Goal: Navigation & Orientation: Find specific page/section

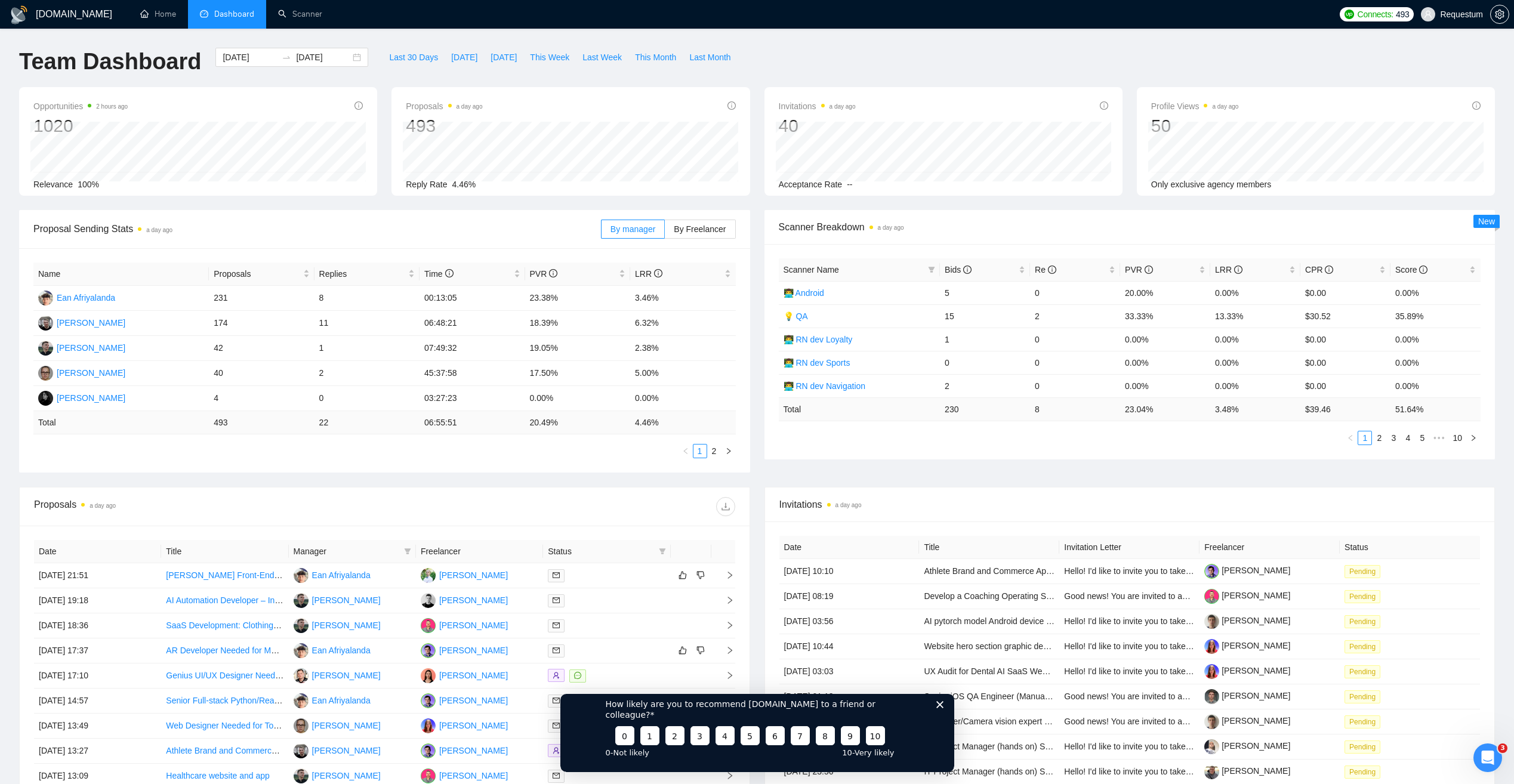
click at [940, 708] on polygon "Закрити опитування" at bounding box center [939, 704] width 7 height 7
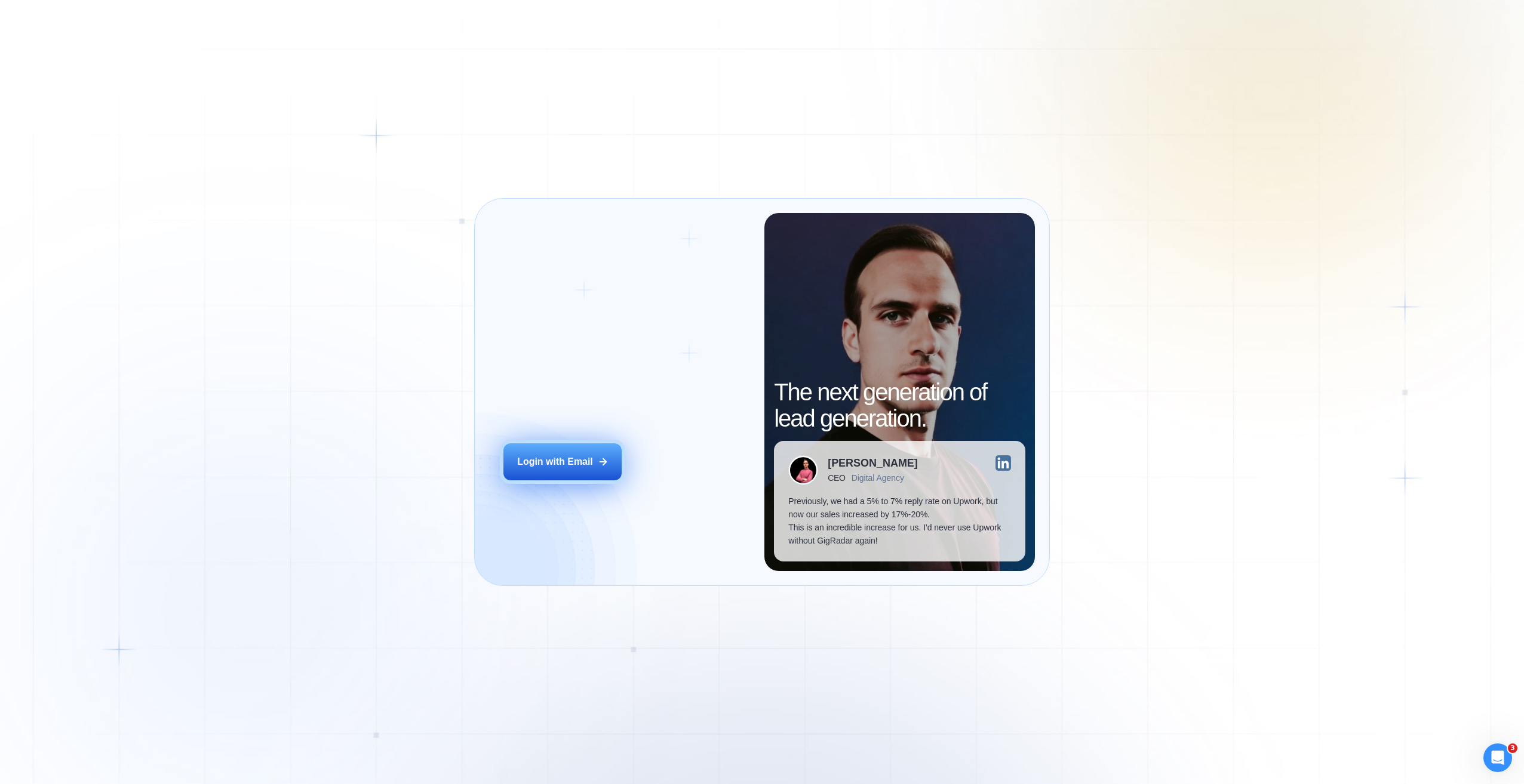
click at [579, 468] on div "Login with Email" at bounding box center [555, 462] width 76 height 13
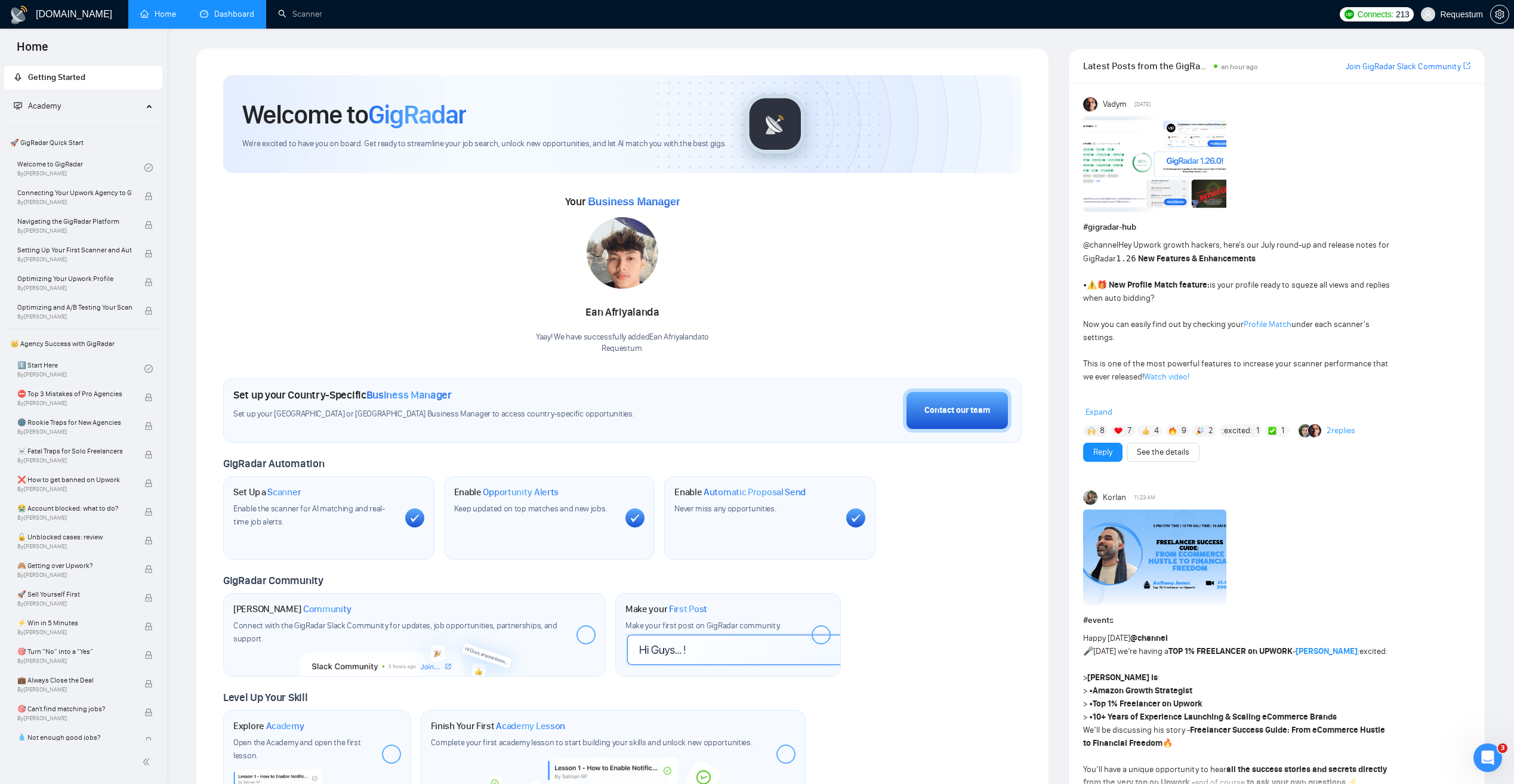
click at [222, 16] on link "Dashboard" at bounding box center [227, 14] width 54 height 10
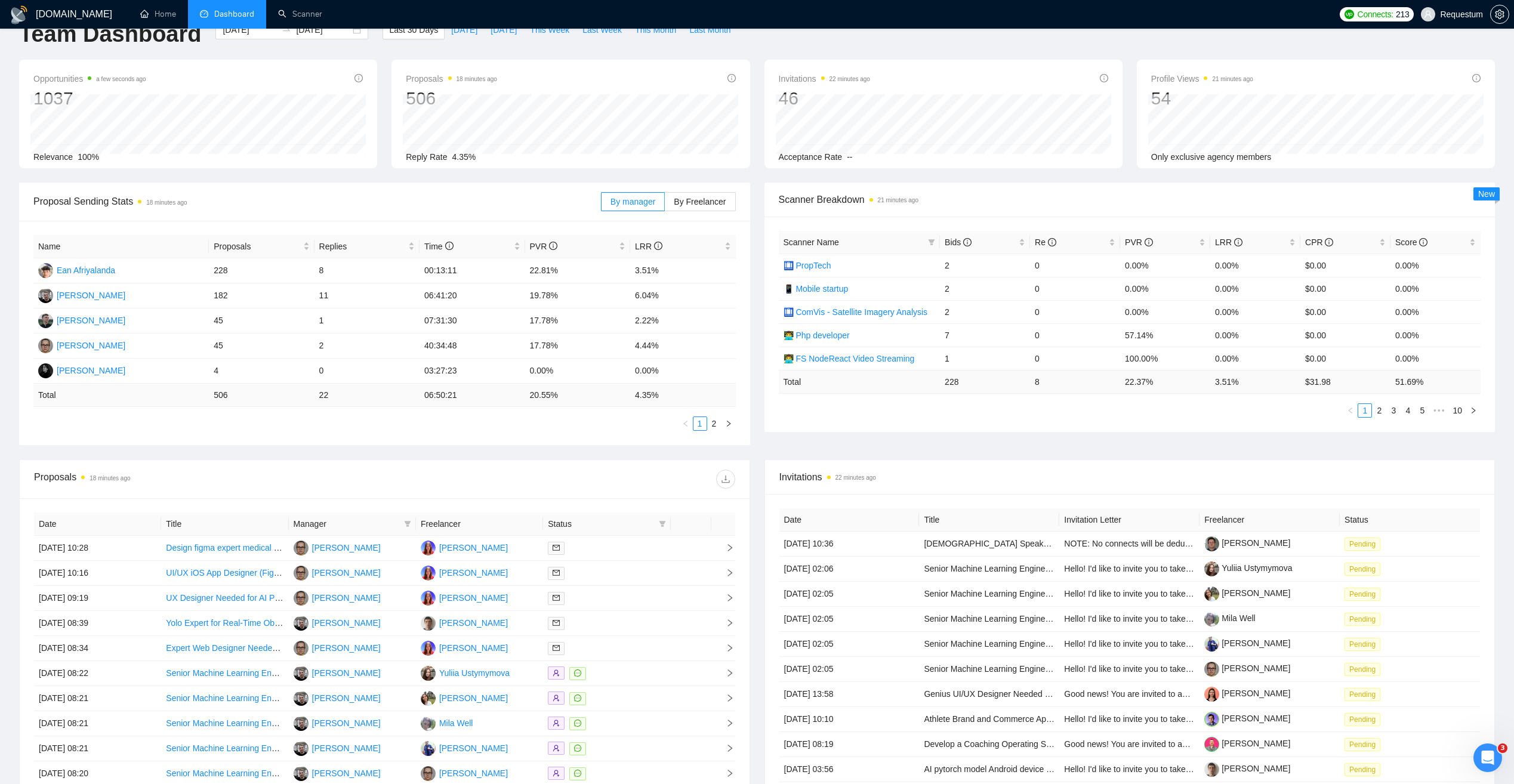
scroll to position [119, 0]
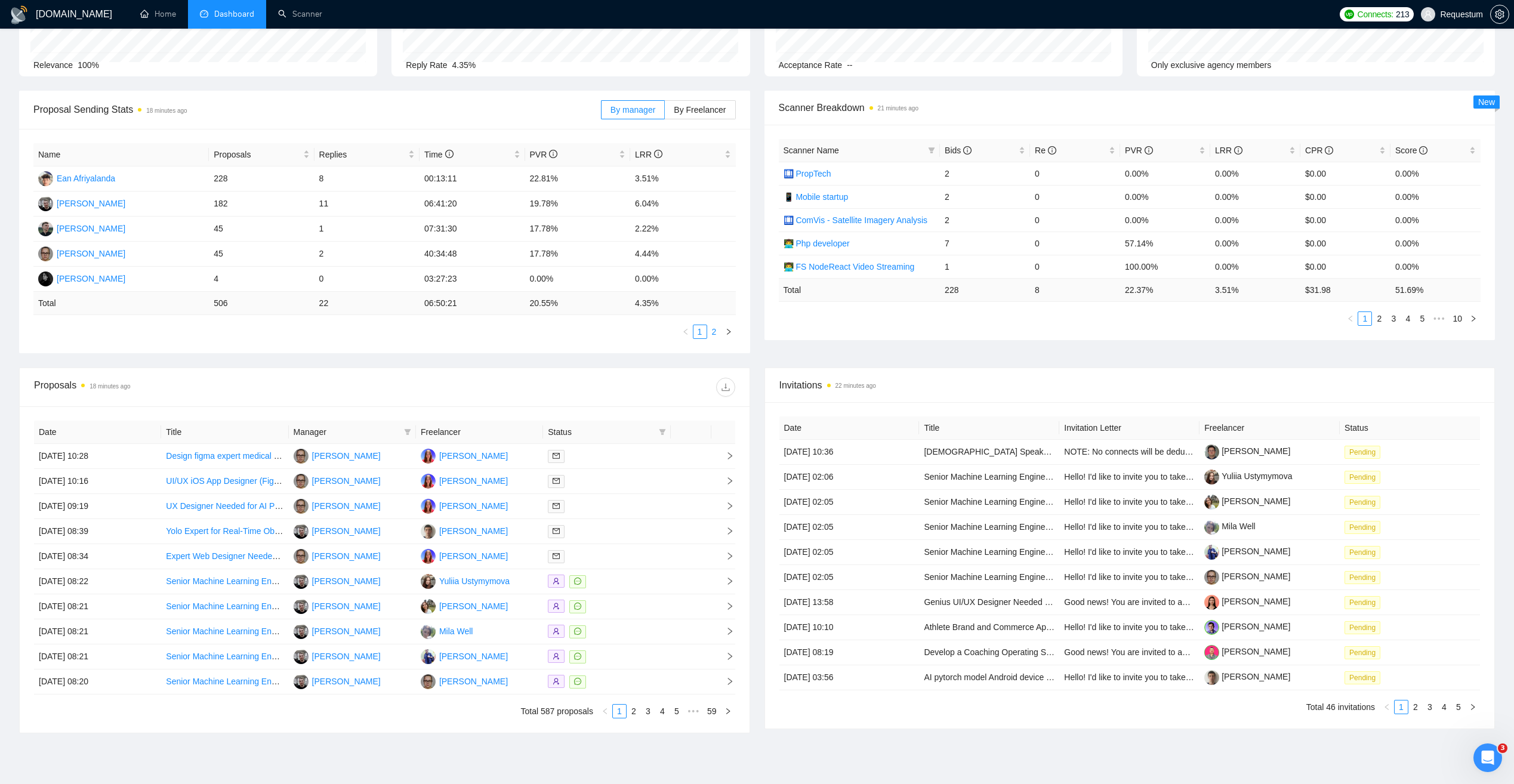
click at [716, 334] on link "2" at bounding box center [714, 331] width 13 height 13
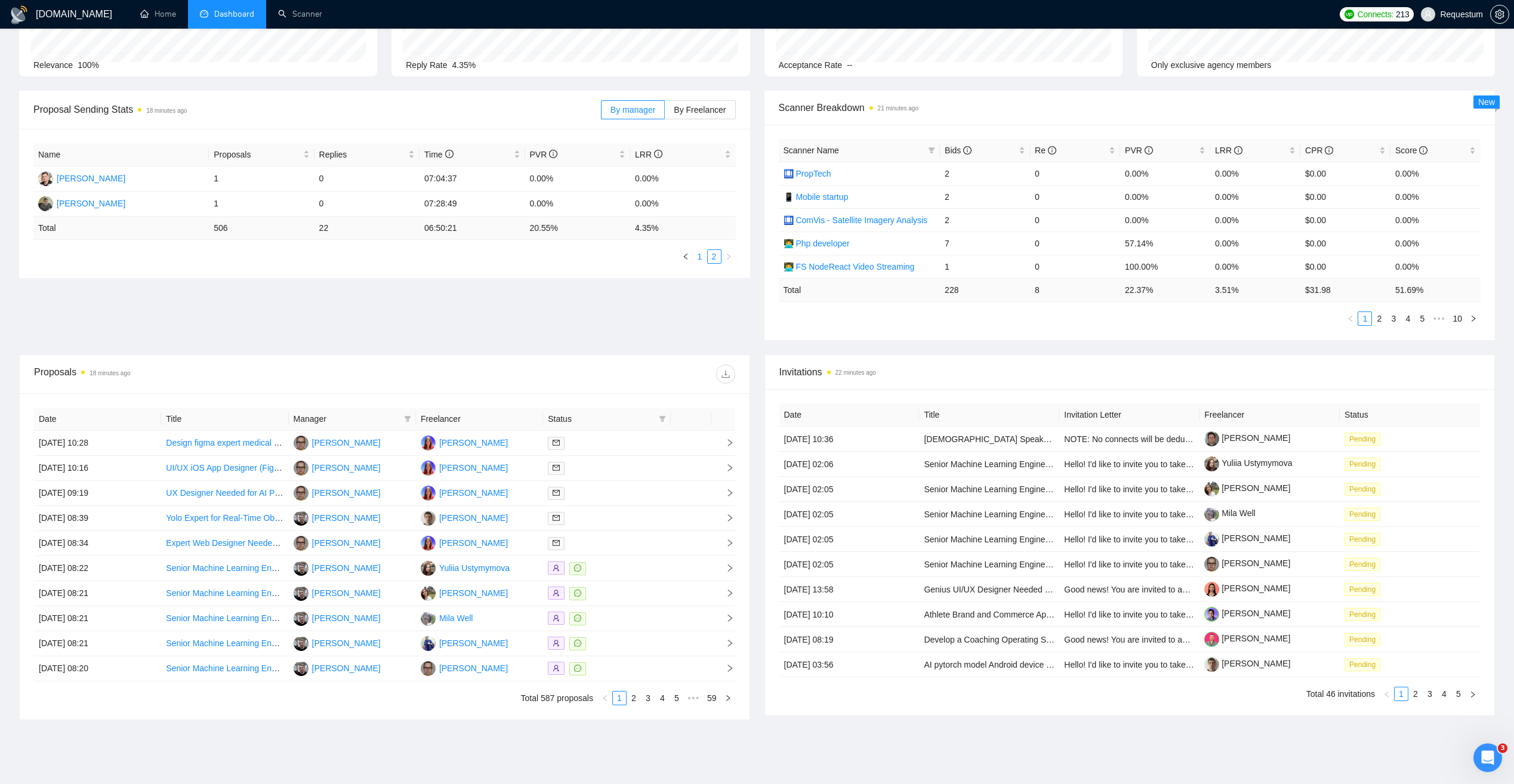
click at [698, 254] on link "1" at bounding box center [700, 257] width 13 height 13
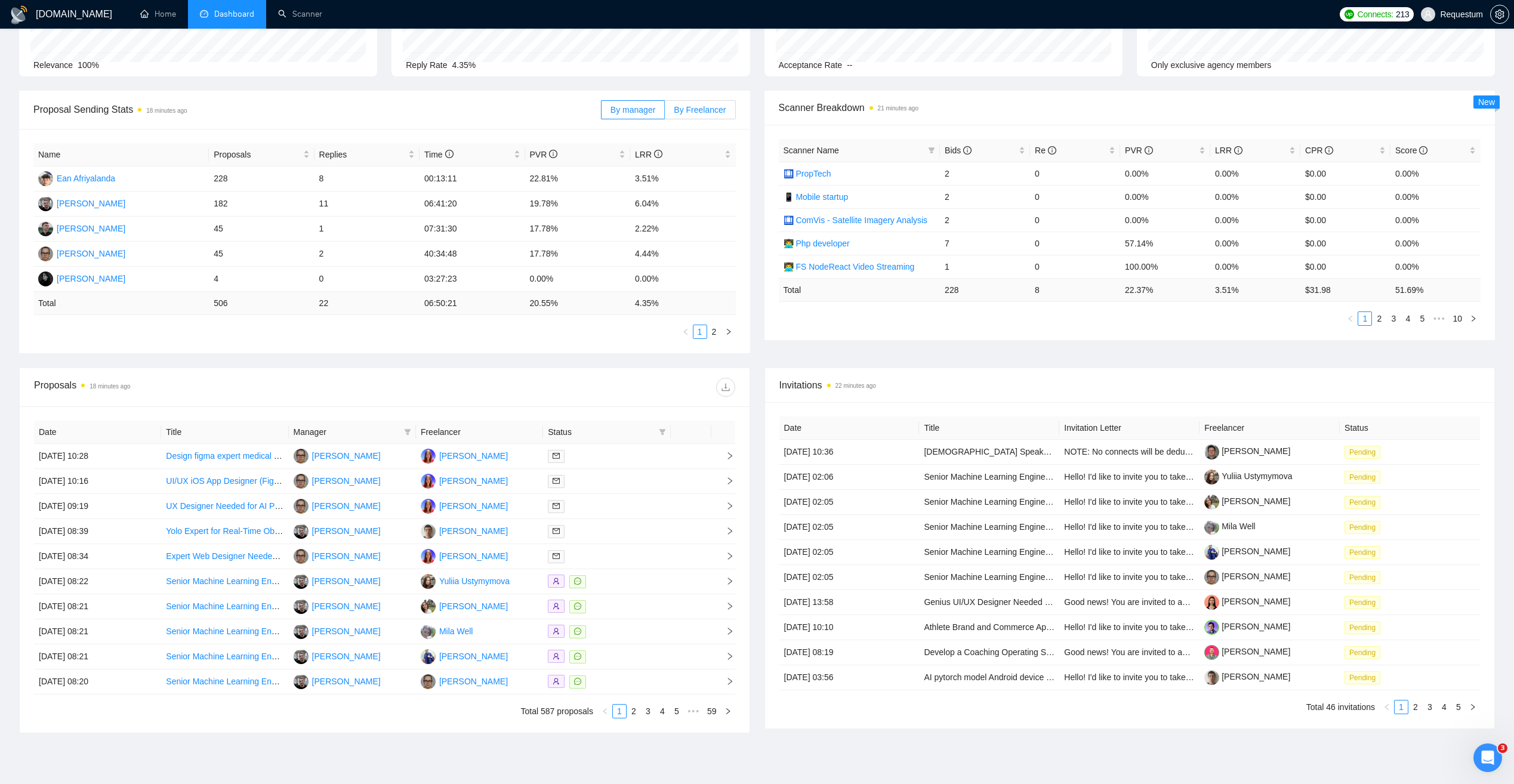
click at [699, 105] on span "By Freelancer" at bounding box center [699, 109] width 52 height 9
click at [665, 113] on input "By Freelancer" at bounding box center [665, 113] width 0 height 0
drag, startPoint x: 534, startPoint y: 180, endPoint x: 566, endPoint y: 180, distance: 32.0
click at [566, 180] on td "30.77%" at bounding box center [577, 179] width 105 height 25
click at [629, 113] on span "By manager" at bounding box center [633, 109] width 45 height 9
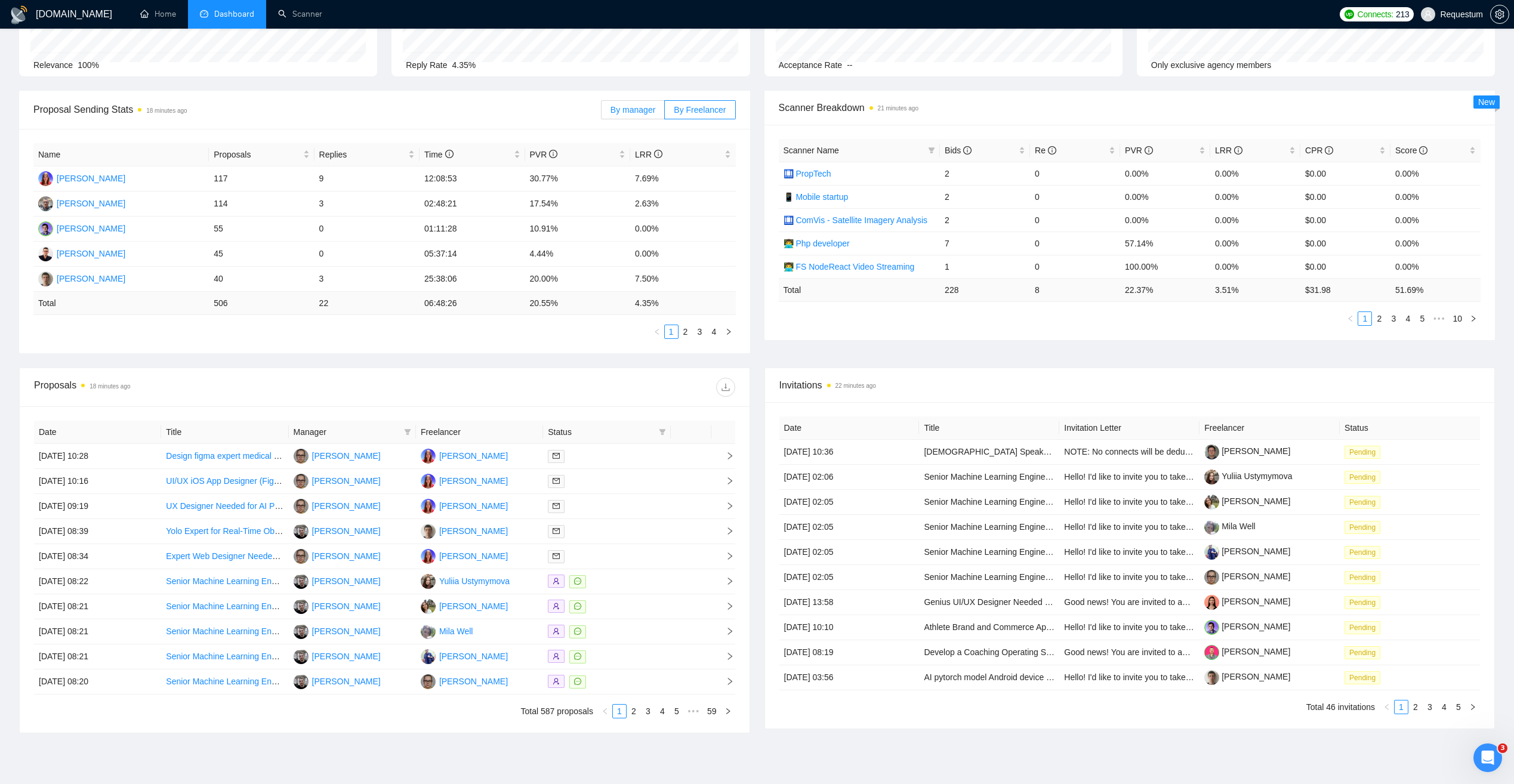
click at [602, 113] on input "By manager" at bounding box center [602, 113] width 0 height 0
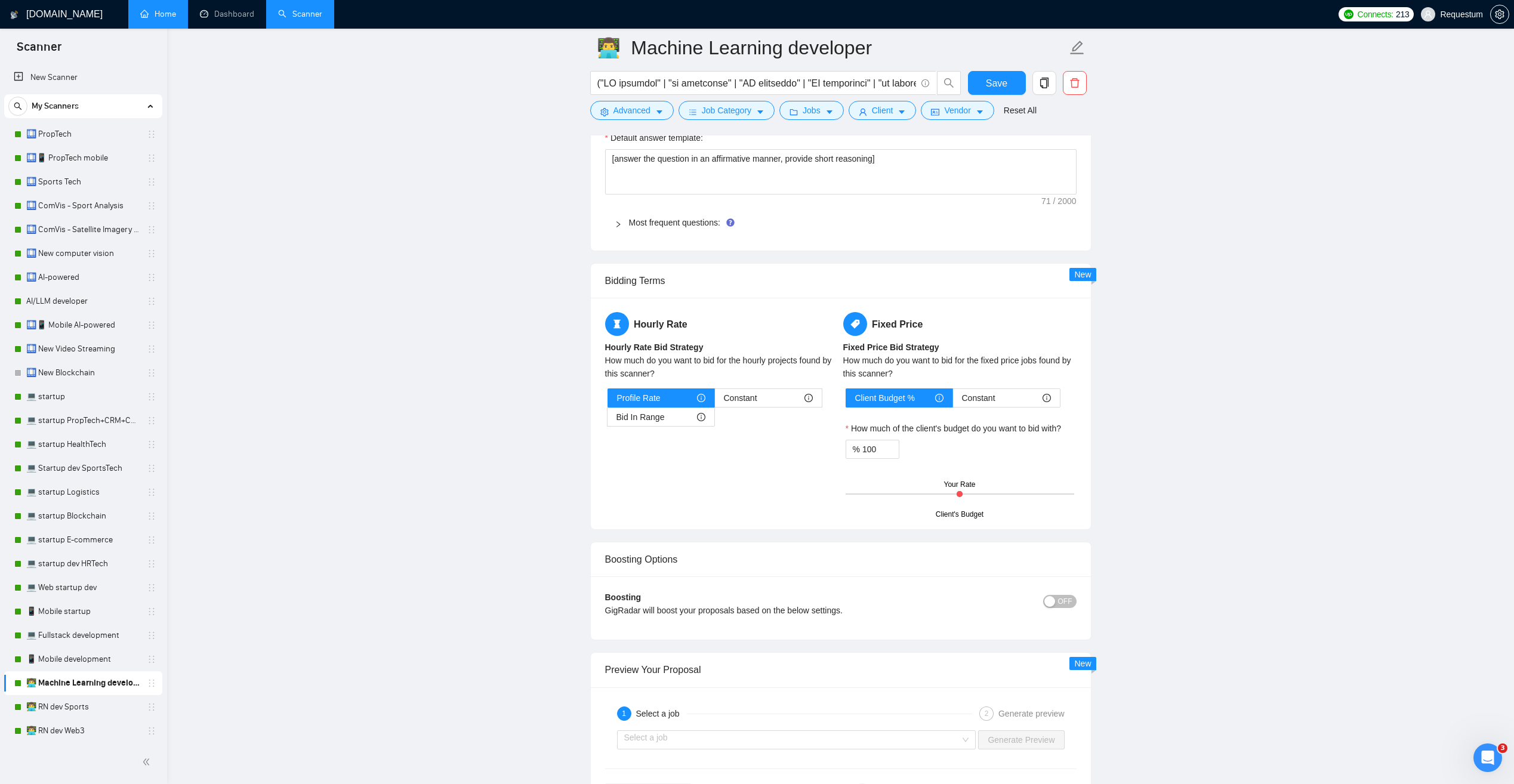
click at [163, 13] on link "Home" at bounding box center [158, 14] width 36 height 10
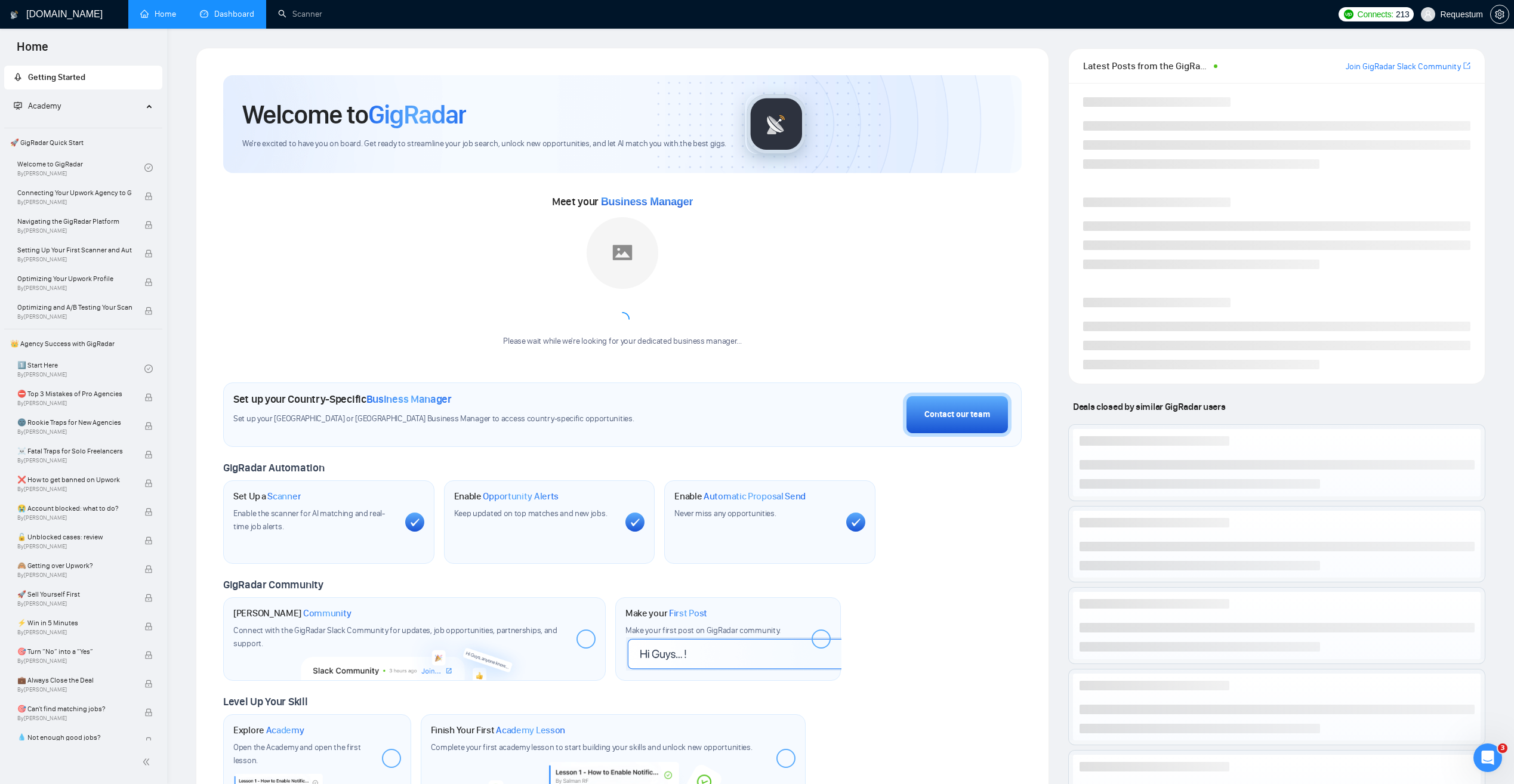
click at [230, 16] on link "Dashboard" at bounding box center [227, 14] width 54 height 10
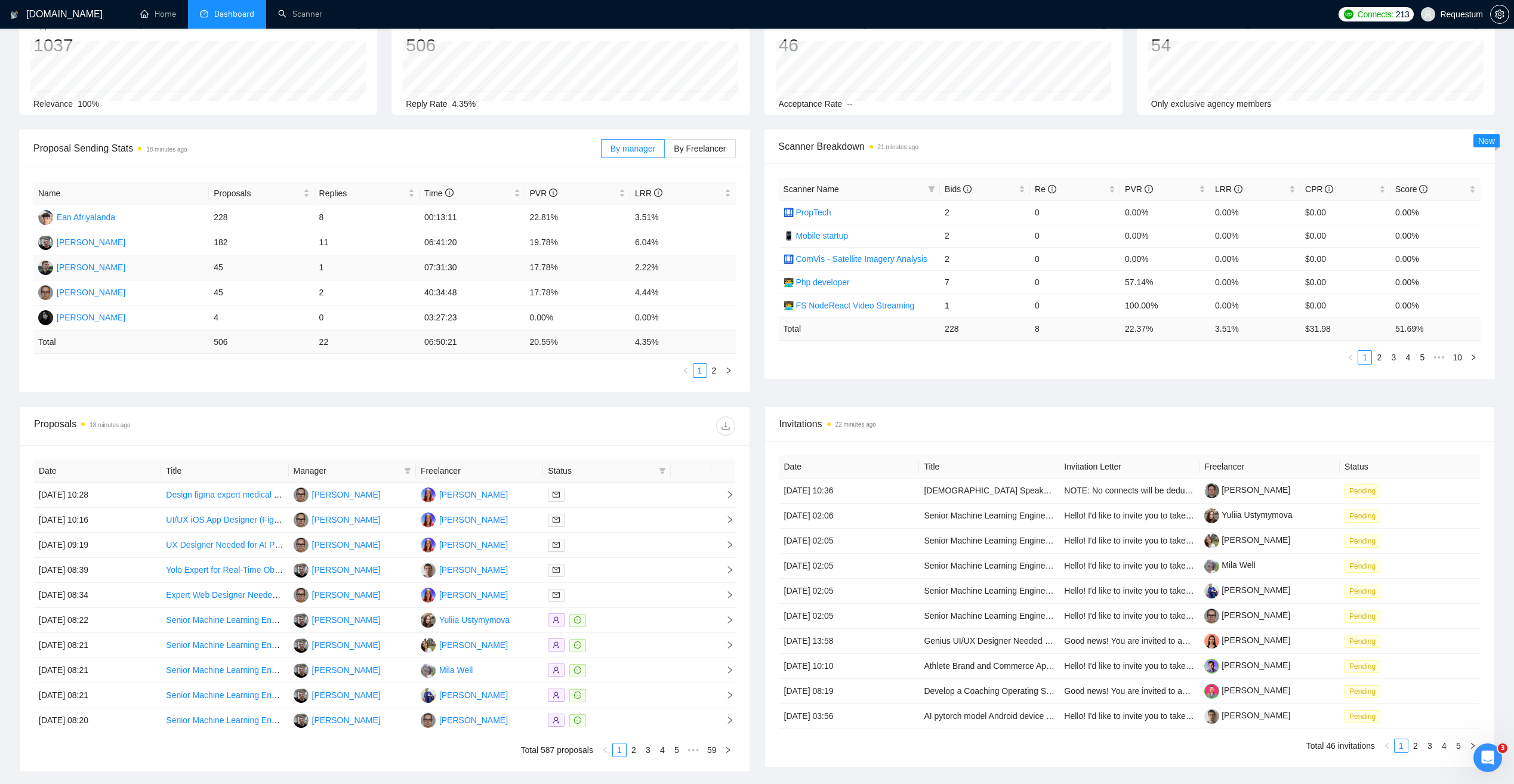
scroll to position [119, 0]
